Goal: Transaction & Acquisition: Purchase product/service

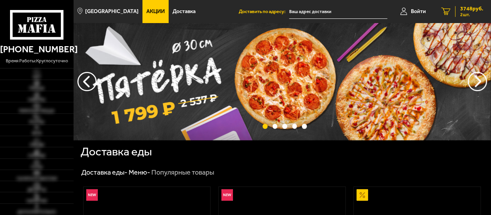
click at [464, 7] on span "3748 руб." at bounding box center [471, 8] width 23 height 5
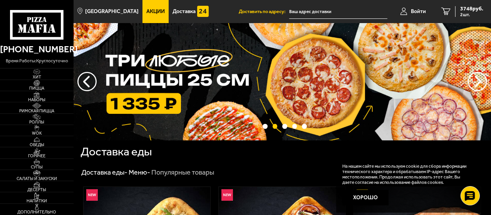
click at [146, 10] on span "Акции" at bounding box center [155, 11] width 18 height 5
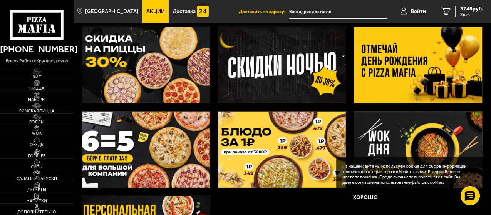
scroll to position [123, 0]
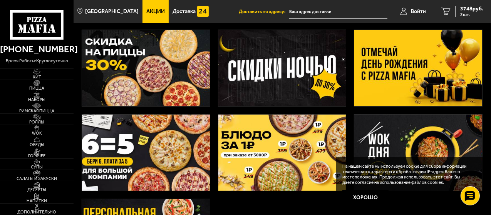
click at [407, 70] on img at bounding box center [418, 68] width 128 height 76
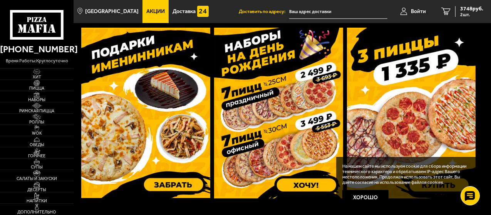
scroll to position [238, 0]
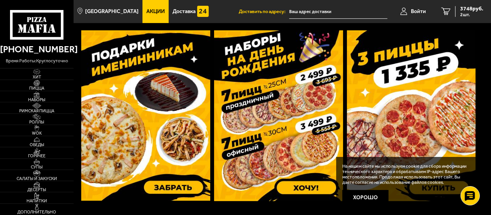
click at [248, 94] on img at bounding box center [278, 115] width 129 height 171
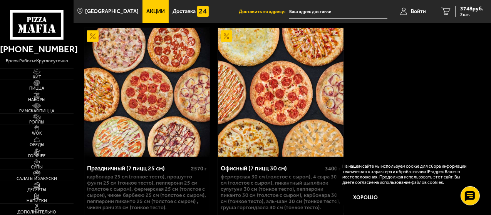
scroll to position [276, 0]
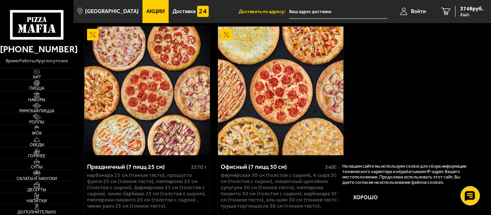
click at [254, 168] on div "Офисный (7 пицц 30 см)" at bounding box center [272, 166] width 102 height 7
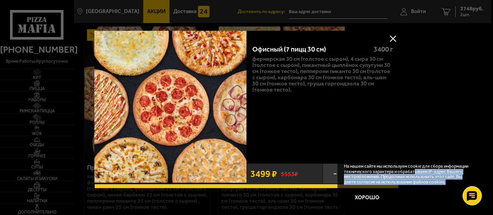
drag, startPoint x: 421, startPoint y: 173, endPoint x: 407, endPoint y: 185, distance: 18.3
click at [447, 188] on div "На нашем сайте мы используем cookie для сбора информации технического характера…" at bounding box center [411, 185] width 148 height 56
drag, startPoint x: 372, startPoint y: 197, endPoint x: 374, endPoint y: 188, distance: 9.6
click at [371, 195] on button "Хорошо" at bounding box center [367, 197] width 46 height 15
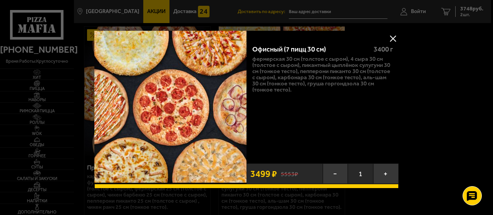
click at [361, 172] on span "1" at bounding box center [360, 174] width 25 height 20
click at [388, 173] on button "+" at bounding box center [385, 174] width 25 height 20
click at [470, 8] on div at bounding box center [246, 107] width 493 height 215
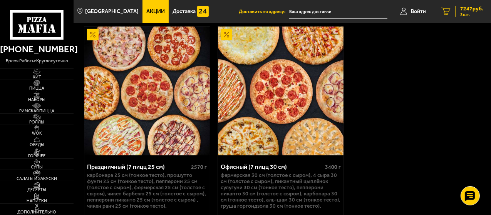
click at [468, 10] on span "7247 руб." at bounding box center [471, 8] width 23 height 5
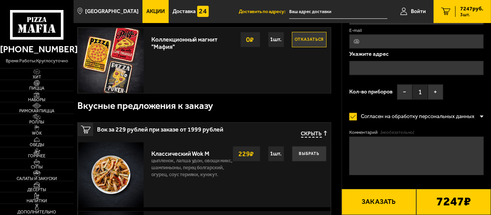
scroll to position [232, 0]
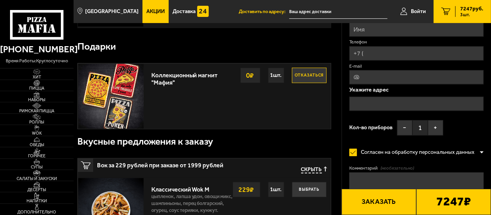
click at [311, 76] on button "Отказаться" at bounding box center [309, 75] width 35 height 15
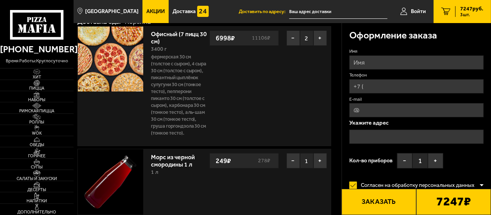
scroll to position [0, 0]
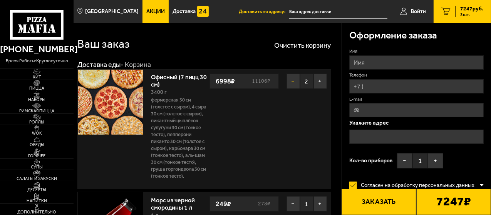
click at [290, 81] on button "−" at bounding box center [293, 81] width 13 height 15
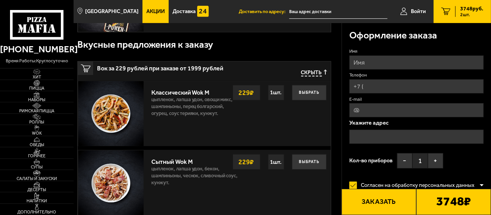
scroll to position [326, 0]
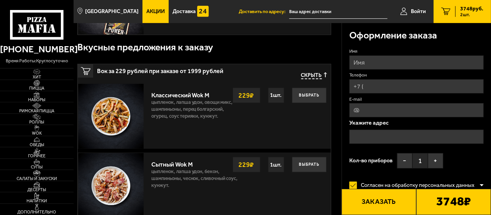
click at [310, 74] on span "Скрыть" at bounding box center [311, 75] width 21 height 7
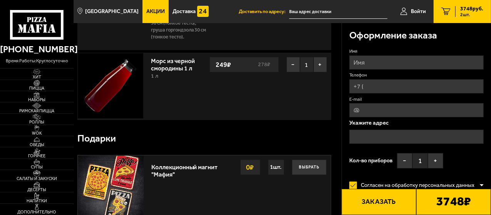
scroll to position [133, 0]
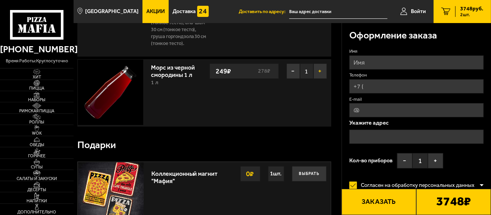
click at [320, 70] on button "+" at bounding box center [320, 71] width 13 height 15
click at [310, 9] on input "text" at bounding box center [338, 12] width 98 height 14
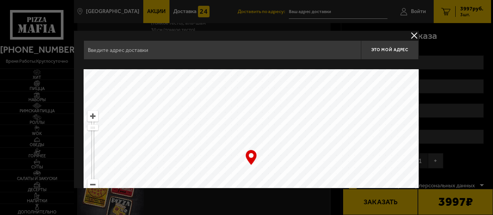
click at [111, 48] on input "text" at bounding box center [222, 49] width 277 height 19
type input "Московский пр-т , под арку Страховая Компания "Капитал-полис" д 22"
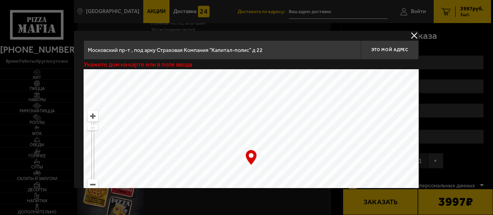
drag, startPoint x: 301, startPoint y: 135, endPoint x: 296, endPoint y: 111, distance: 25.2
click at [296, 111] on ymaps at bounding box center [251, 165] width 335 height 193
type input "[STREET_ADDRESS]"
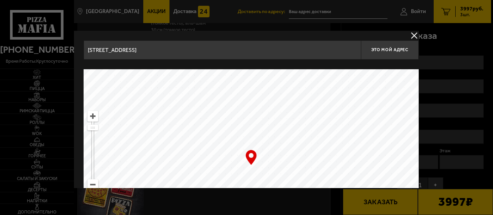
drag, startPoint x: 327, startPoint y: 166, endPoint x: 343, endPoint y: 74, distance: 93.9
click at [331, 27] on main "Санкт-Петербург Все Акции Доставка Личный кабинет Акции Доставка Доставить по а…" at bounding box center [283, 145] width 418 height 557
drag, startPoint x: 371, startPoint y: 111, endPoint x: 302, endPoint y: 68, distance: 81.3
click at [291, 63] on div "[STREET_ADDRESS] Это мой адрес Найдите адрес перетащив карту … © Яндекс Условия…" at bounding box center [251, 150] width 335 height 221
type input "[STREET_ADDRESS]"
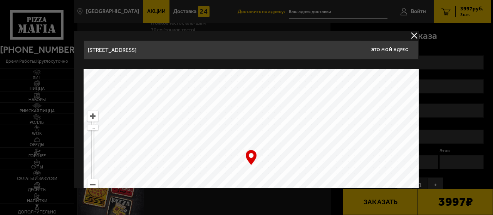
type input "[STREET_ADDRESS]"
drag, startPoint x: 342, startPoint y: 155, endPoint x: 291, endPoint y: 48, distance: 118.4
click at [291, 48] on div "[STREET_ADDRESS] Это мой адрес Найдите адрес перетащив карту … © Яндекс Условия…" at bounding box center [251, 150] width 335 height 221
type input "[STREET_ADDRESS]"
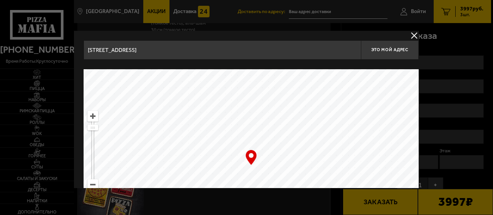
drag, startPoint x: 339, startPoint y: 146, endPoint x: 287, endPoint y: 44, distance: 114.2
click at [287, 43] on div "[STREET_ADDRESS] Это мой адрес Найдите адрес перетащив карту … © Яндекс Условия…" at bounding box center [251, 150] width 335 height 221
type input "[STREET_ADDRESS]"
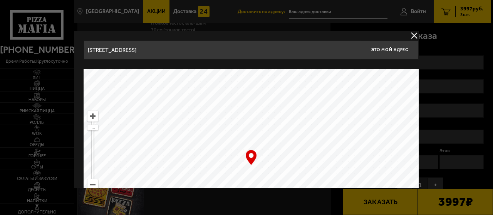
type input "[STREET_ADDRESS]"
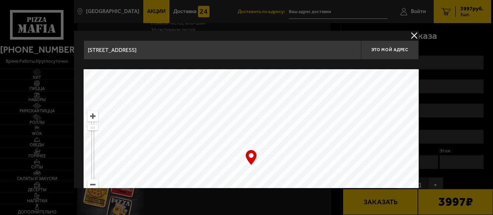
type input "[STREET_ADDRESS]"
drag, startPoint x: 350, startPoint y: 106, endPoint x: 225, endPoint y: 41, distance: 140.6
click at [237, 0] on html "[PHONE_NUMBER] время работы: круглосуточно [PERSON_NAME] Наборы Римская пицца Р…" at bounding box center [246, 145] width 493 height 557
type input "[STREET_ADDRESS]"
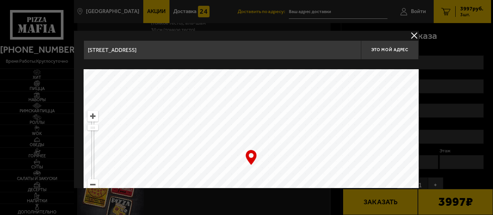
type input "[STREET_ADDRESS]"
drag, startPoint x: 206, startPoint y: 168, endPoint x: 439, endPoint y: 2, distance: 286.2
click at [439, 2] on main "Санкт-Петербург Все Акции Доставка Личный кабинет Акции Доставка Доставить по а…" at bounding box center [283, 145] width 418 height 557
type input "[STREET_ADDRESS]"
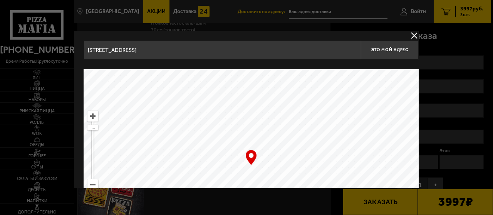
drag, startPoint x: 190, startPoint y: 112, endPoint x: 184, endPoint y: 156, distance: 43.5
click at [184, 156] on ymaps at bounding box center [251, 165] width 335 height 193
type input "[STREET_ADDRESS]"
click at [192, 115] on ymaps at bounding box center [251, 165] width 335 height 193
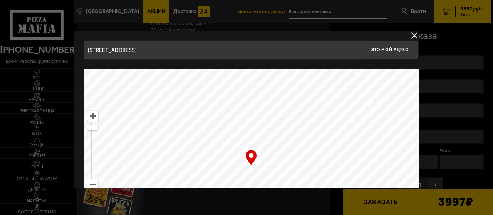
click at [194, 116] on ymaps at bounding box center [251, 165] width 335 height 193
type input "[STREET_ADDRESS]"
click at [252, 147] on ymaps at bounding box center [251, 165] width 335 height 193
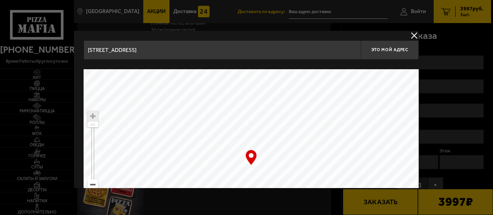
click at [253, 154] on div "… © Яндекс Условия использования Открыть в Яндекс.Картах Создать свою карту" at bounding box center [251, 165] width 335 height 193
click at [381, 52] on span "Это мой адрес" at bounding box center [389, 49] width 37 height 5
type input "[STREET_ADDRESS]"
